Goal: Find specific page/section

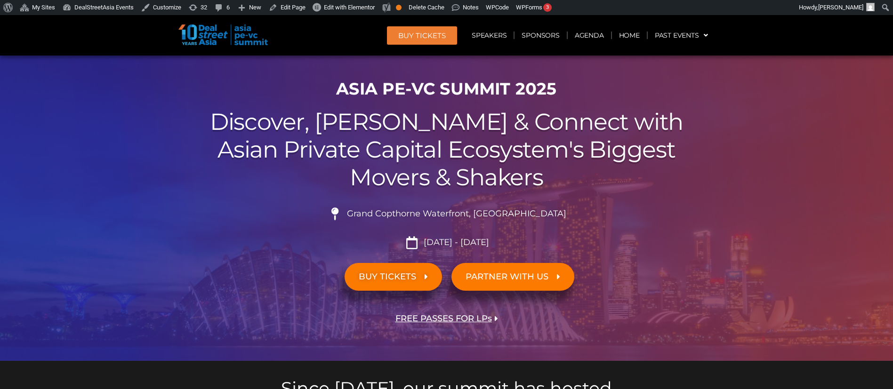
scroll to position [37, 0]
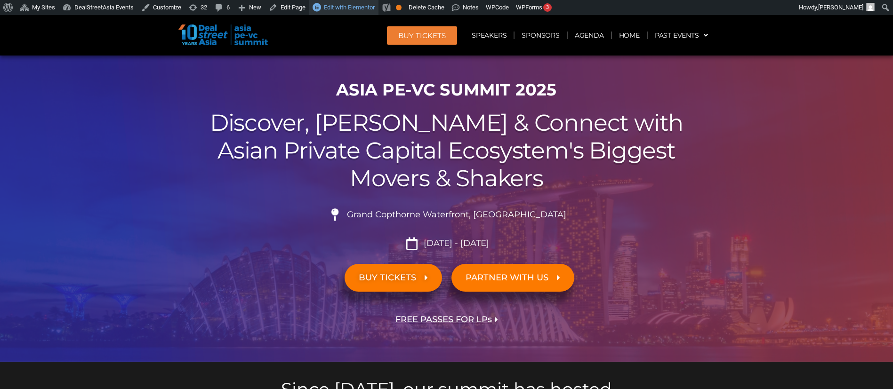
click at [359, 9] on span "Edit with Elementor" at bounding box center [349, 7] width 51 height 7
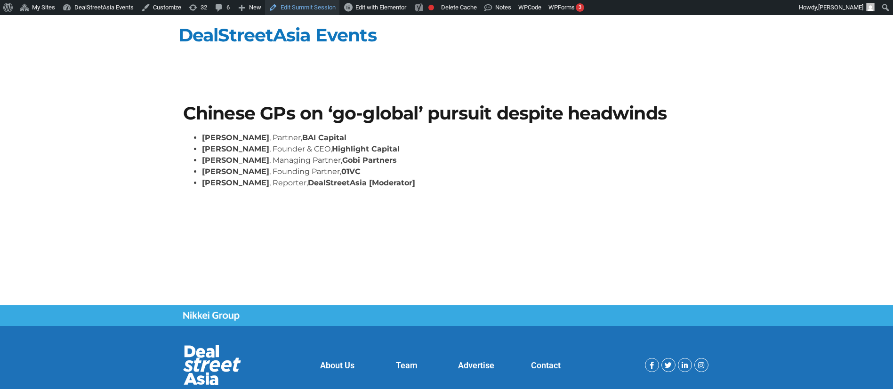
click at [290, 8] on link "Edit Summit Session" at bounding box center [302, 7] width 74 height 15
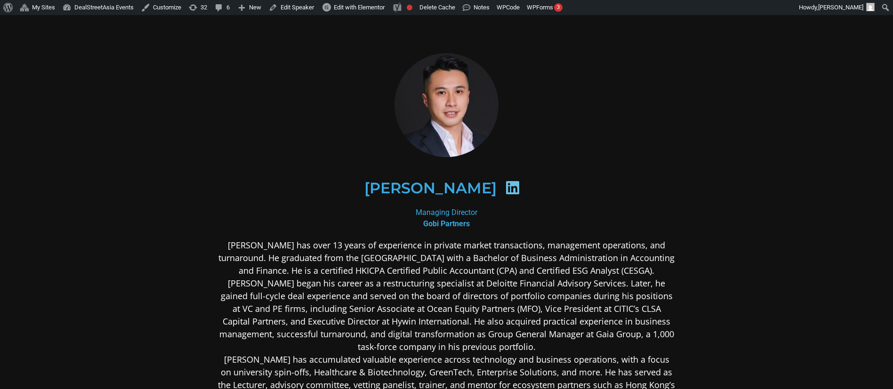
scroll to position [197, 0]
